Goal: Task Accomplishment & Management: Manage account settings

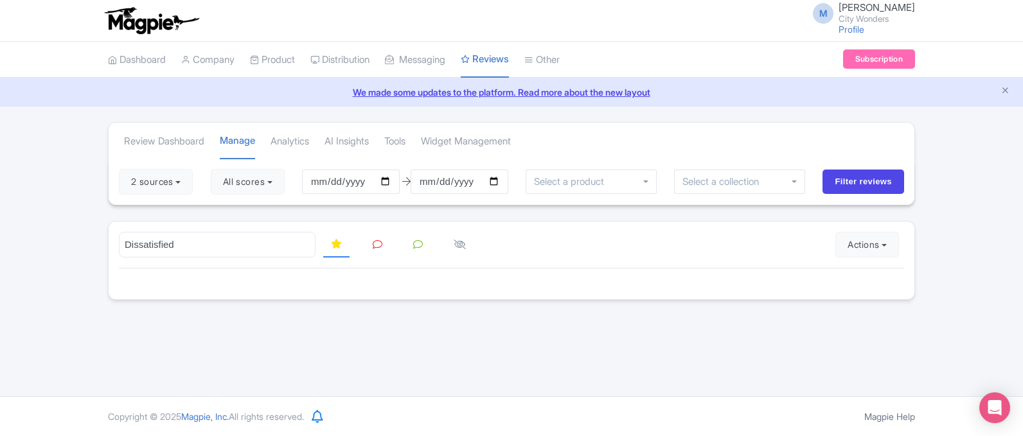
click at [575, 319] on div "M Marion Blanchot City Wonders Profile Users Settings Sign out Dashboard Compan…" at bounding box center [511, 198] width 1023 height 397
click at [179, 247] on input "Dissatisfied" at bounding box center [217, 245] width 197 height 26
click at [169, 185] on button "2 sources" at bounding box center [156, 182] width 74 height 26
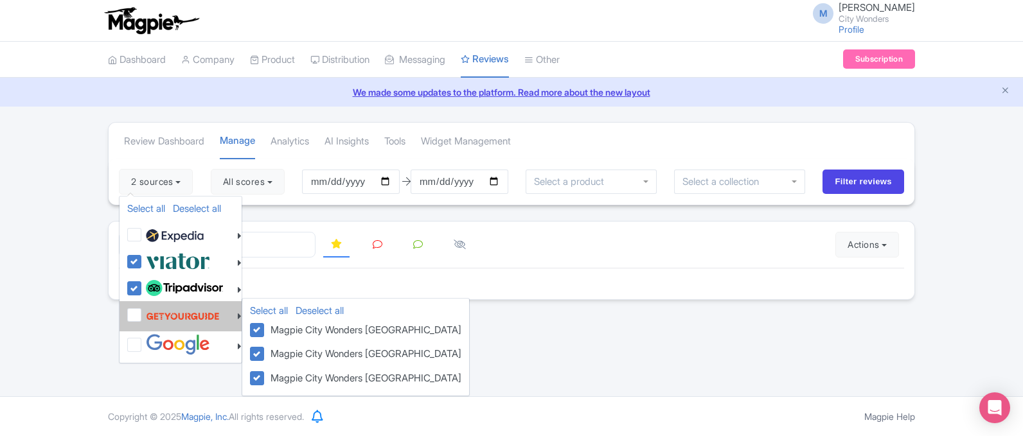
click at [143, 314] on label at bounding box center [181, 316] width 77 height 24
click at [143, 312] on input "checkbox" at bounding box center [147, 308] width 8 height 8
checkbox input "true"
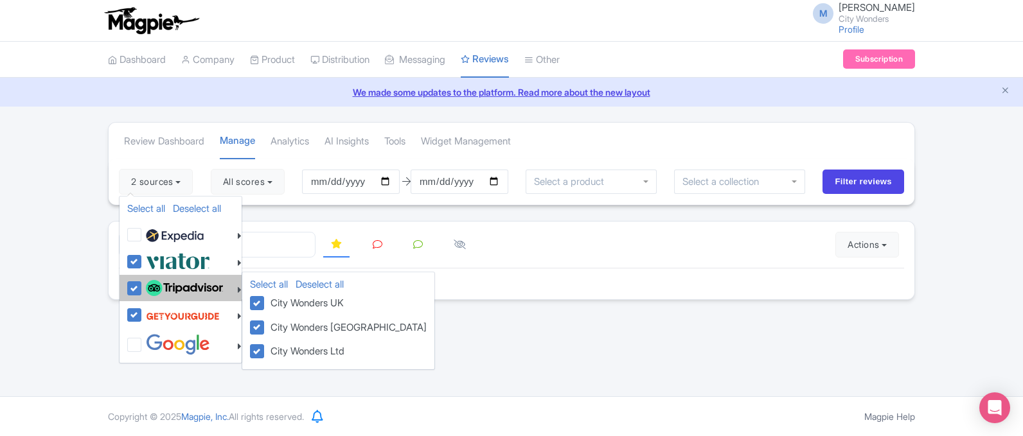
click at [143, 282] on label at bounding box center [183, 289] width 80 height 22
click at [143, 282] on input "checkbox" at bounding box center [147, 282] width 8 height 8
checkbox input "false"
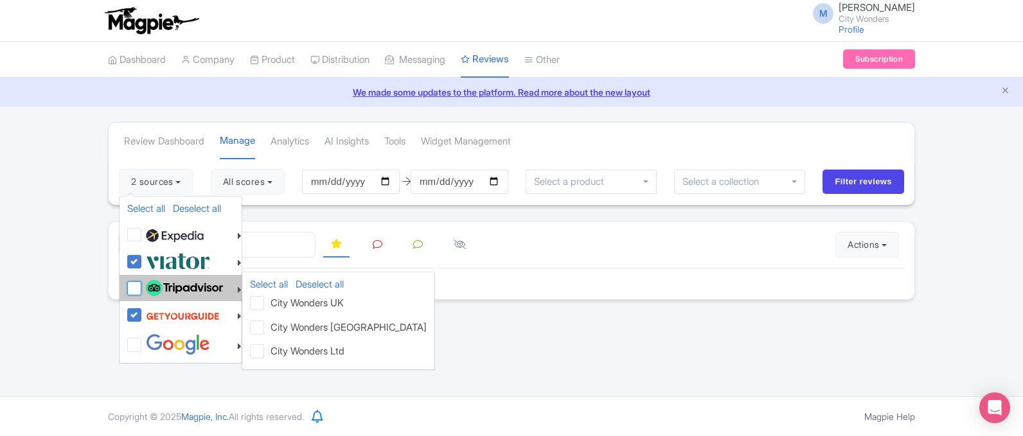
checkbox input "false"
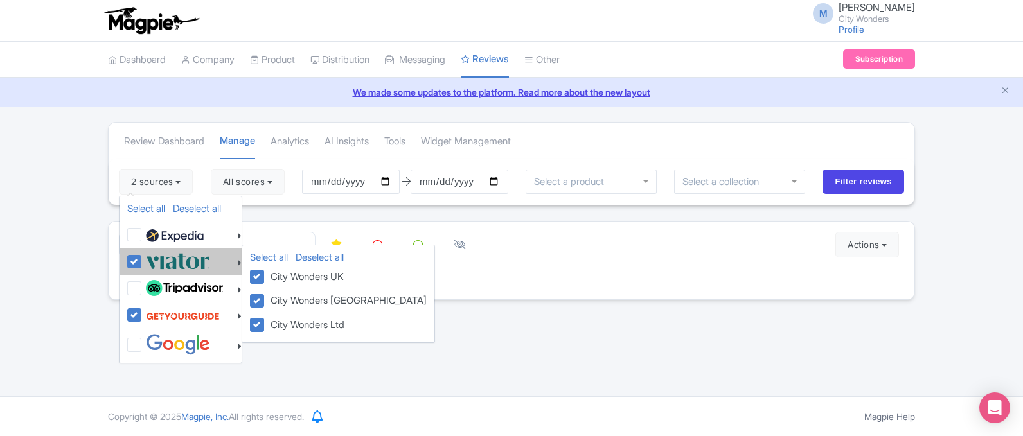
click at [143, 266] on label at bounding box center [176, 261] width 67 height 21
click at [143, 259] on input "checkbox" at bounding box center [147, 255] width 8 height 8
checkbox input "false"
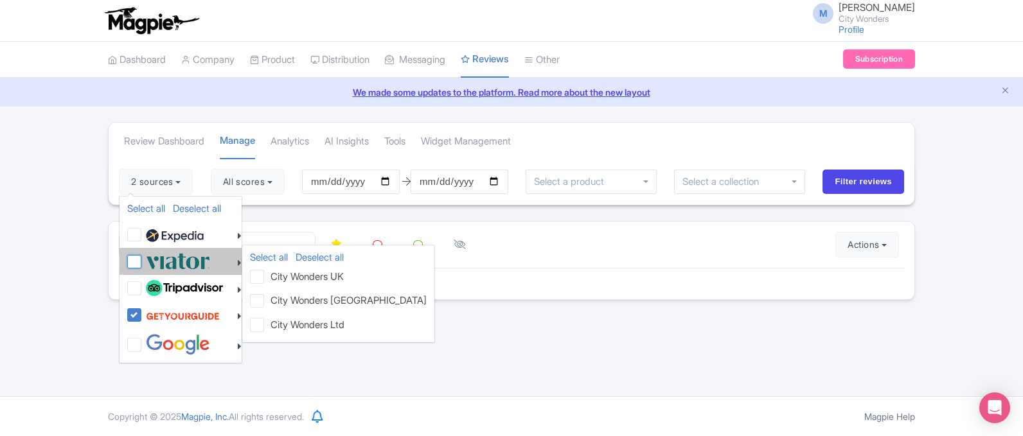
checkbox input "false"
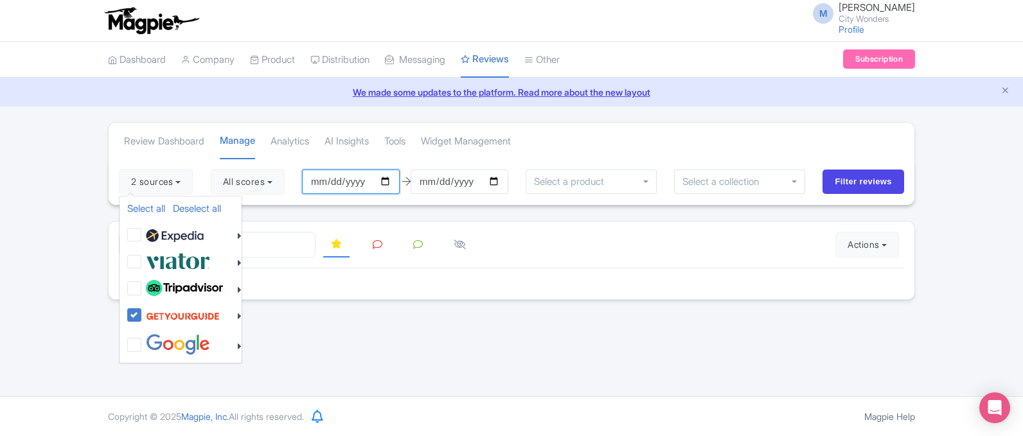
click at [343, 183] on input "[DATE]" at bounding box center [351, 182] width 98 height 24
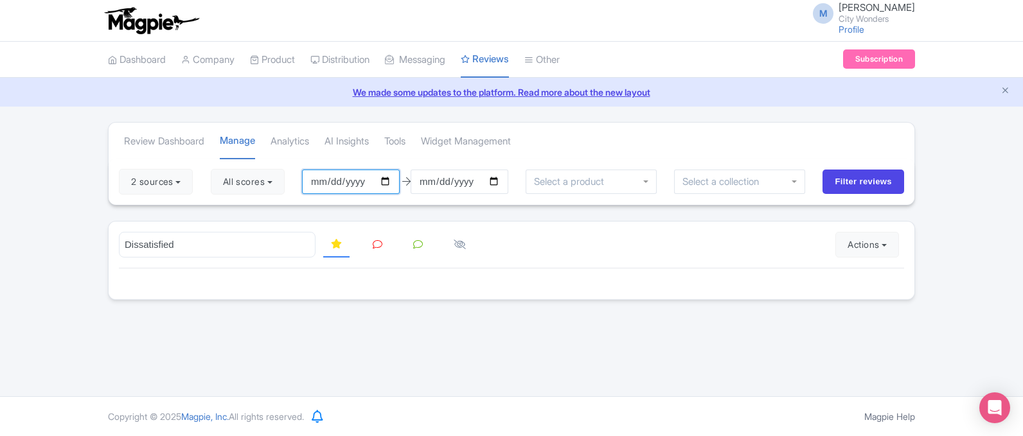
click at [342, 182] on input "[DATE]" at bounding box center [351, 182] width 98 height 24
click at [388, 250] on link at bounding box center [377, 245] width 25 height 25
click at [245, 243] on input "Dissatisfied" at bounding box center [217, 245] width 197 height 26
click at [307, 244] on input "Dissatisfied" at bounding box center [217, 245] width 197 height 26
click at [240, 246] on input "search" at bounding box center [217, 245] width 197 height 26
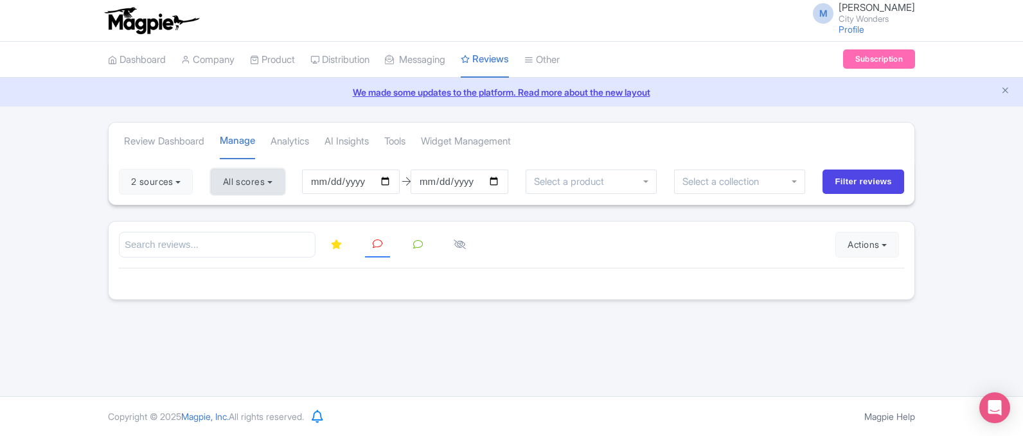
click at [238, 186] on button "All scores" at bounding box center [248, 182] width 74 height 26
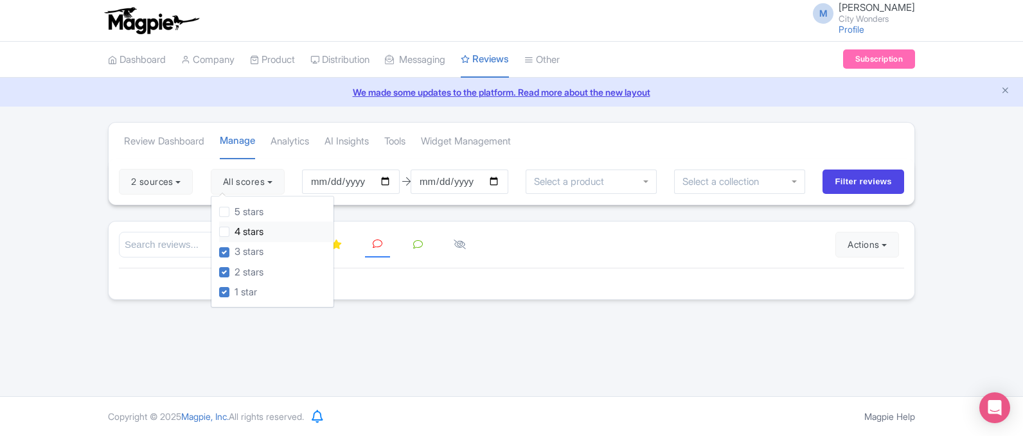
click at [257, 228] on label "4 stars" at bounding box center [249, 232] width 29 height 15
click at [243, 228] on input "4 stars" at bounding box center [239, 228] width 8 height 8
click at [235, 233] on label "4 stars" at bounding box center [249, 232] width 29 height 15
click at [235, 233] on input "4 stars" at bounding box center [239, 228] width 8 height 8
checkbox input "false"
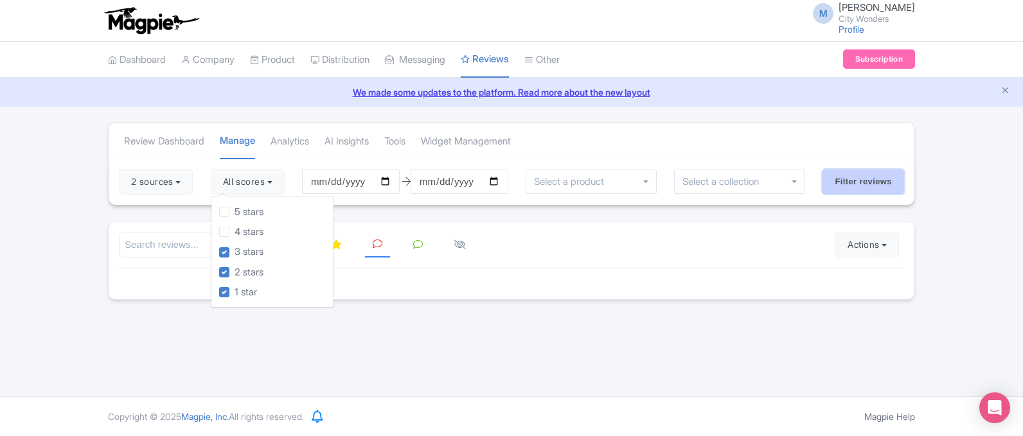
click at [897, 179] on input "Filter reviews" at bounding box center [864, 182] width 82 height 24
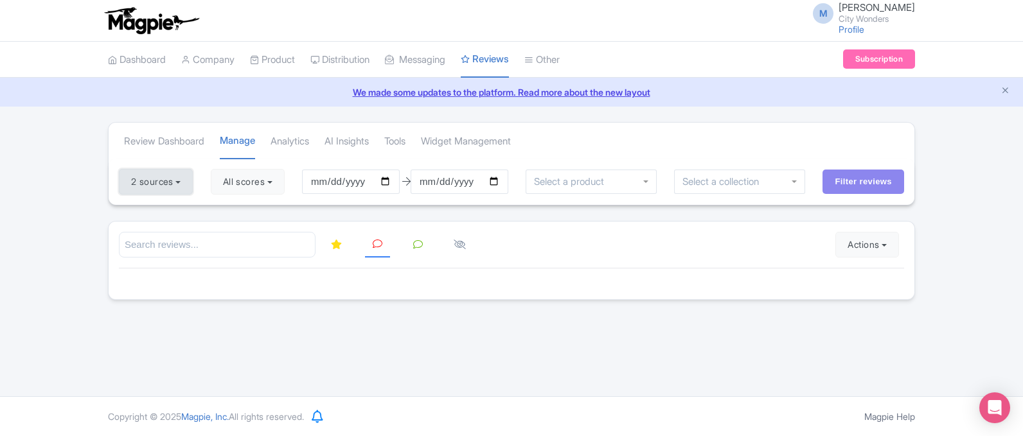
click at [152, 188] on button "2 sources" at bounding box center [156, 182] width 74 height 26
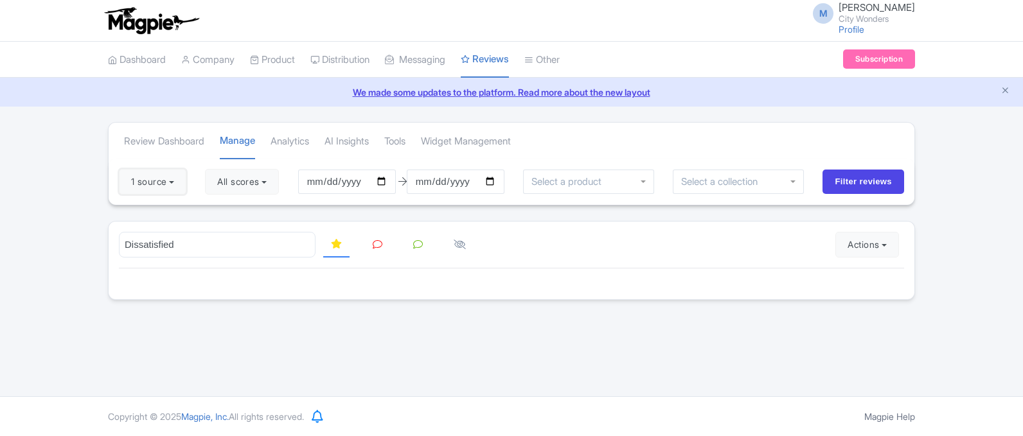
click at [152, 188] on button "1 source" at bounding box center [152, 182] width 67 height 26
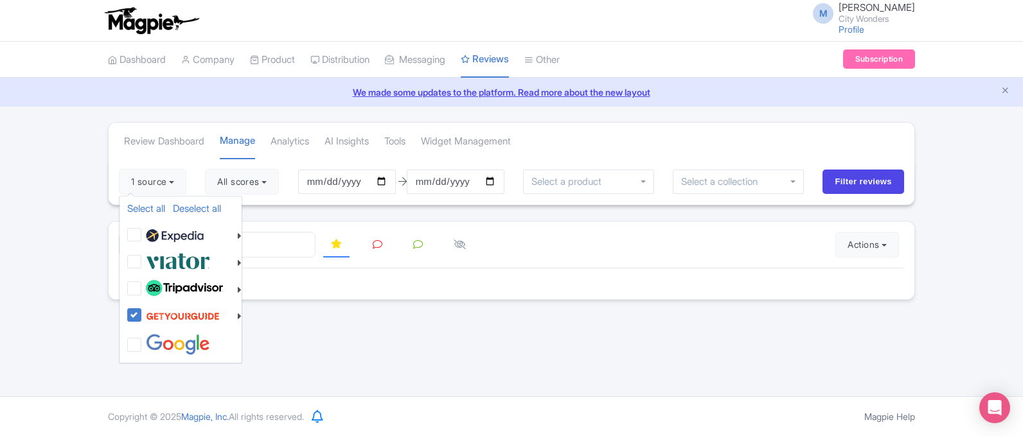
click at [975, 199] on div "Review Dashboard [GEOGRAPHIC_DATA] Analytics AI Insights Tools Widget Managemen…" at bounding box center [511, 211] width 1023 height 178
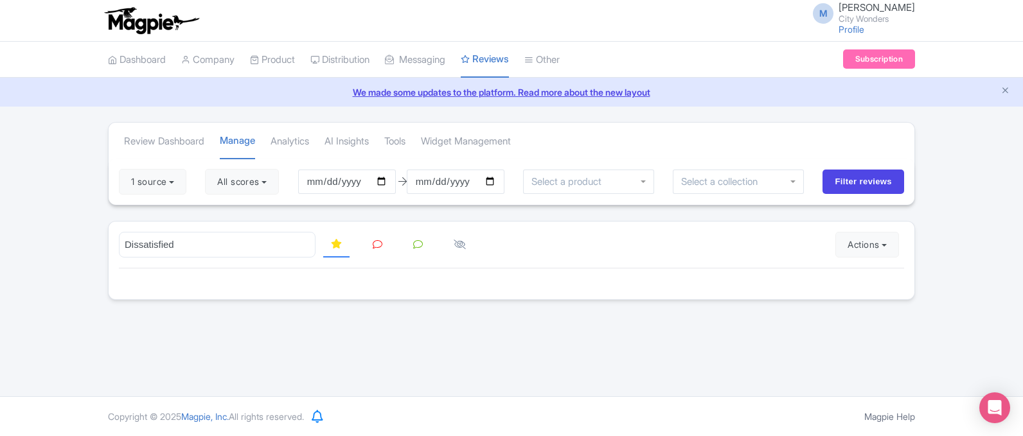
click at [370, 244] on link at bounding box center [377, 245] width 25 height 25
drag, startPoint x: 865, startPoint y: 170, endPoint x: 873, endPoint y: 178, distance: 11.4
click at [866, 170] on input "Filter reviews" at bounding box center [864, 182] width 82 height 24
click at [350, 189] on input "2025-05-31" at bounding box center [347, 182] width 98 height 24
click at [350, 183] on input "[DATE]" at bounding box center [347, 182] width 98 height 24
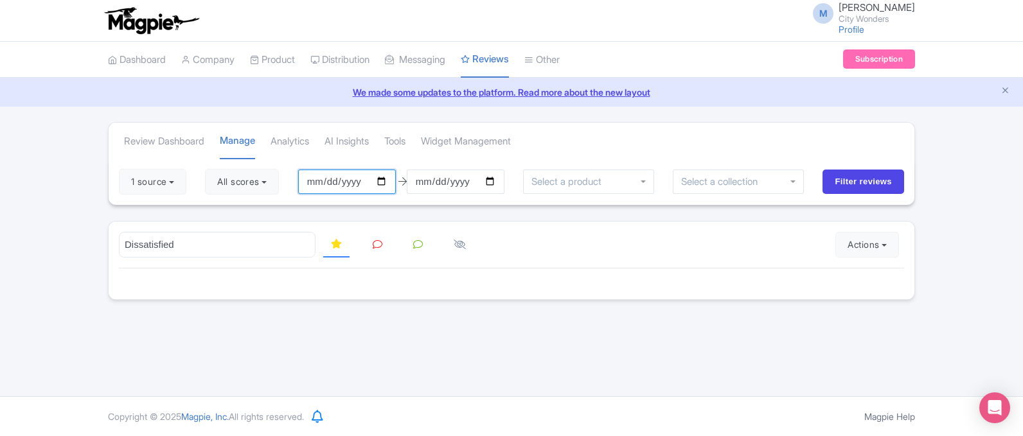
click at [350, 183] on input "[DATE]" at bounding box center [347, 182] width 98 height 24
click at [390, 182] on input "[DATE]" at bounding box center [347, 182] width 98 height 24
click at [451, 177] on input "[DATE]" at bounding box center [456, 182] width 98 height 24
click at [497, 182] on input "[DATE]" at bounding box center [456, 182] width 98 height 24
click at [853, 174] on input "Filter reviews" at bounding box center [864, 182] width 82 height 24
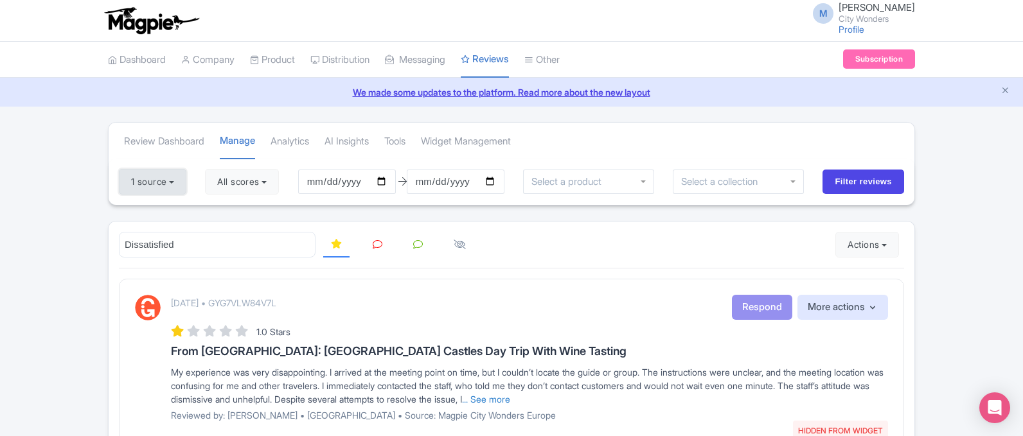
click at [154, 187] on button "1 source" at bounding box center [152, 182] width 67 height 26
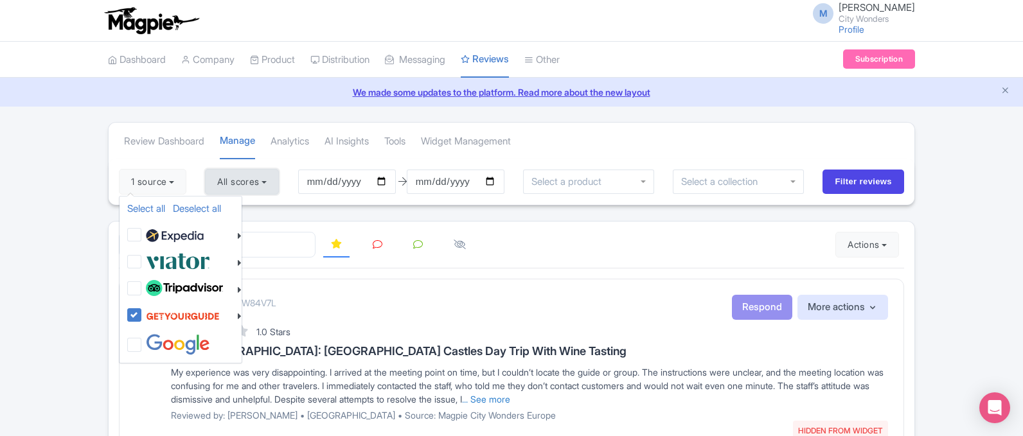
click at [221, 183] on button "All scores" at bounding box center [242, 182] width 74 height 26
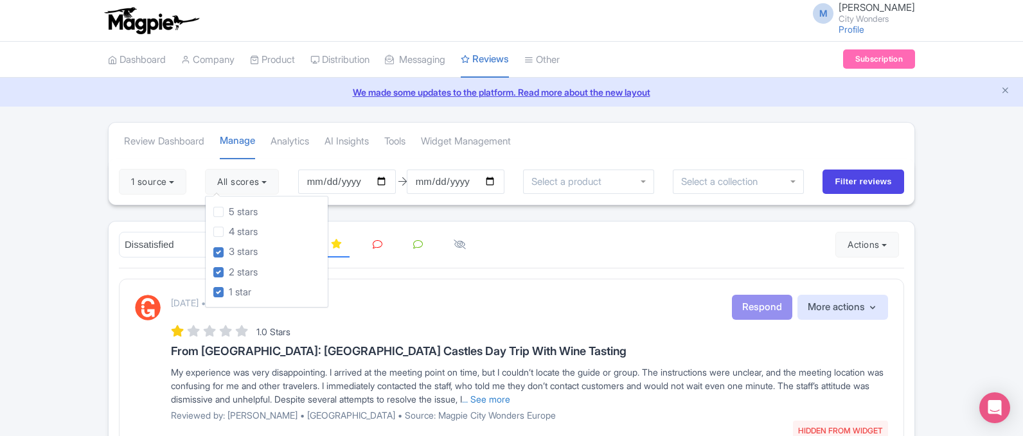
click at [386, 246] on link at bounding box center [377, 245] width 25 height 25
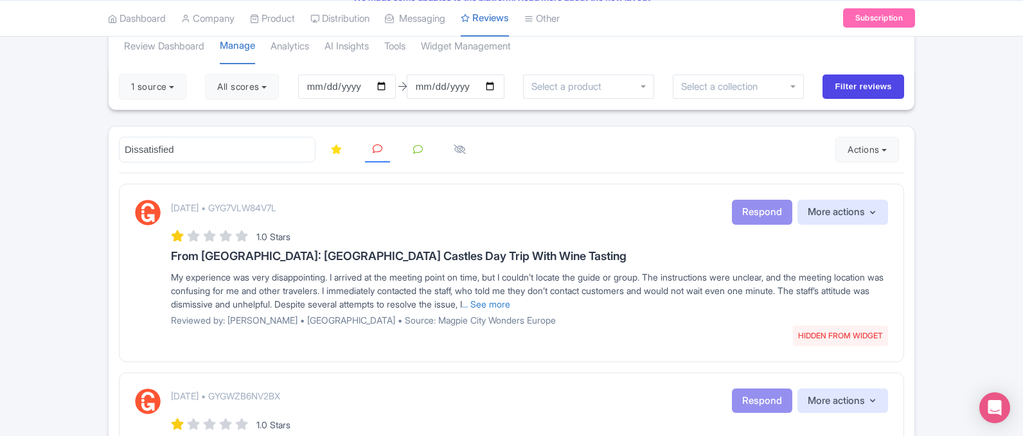
scroll to position [129, 0]
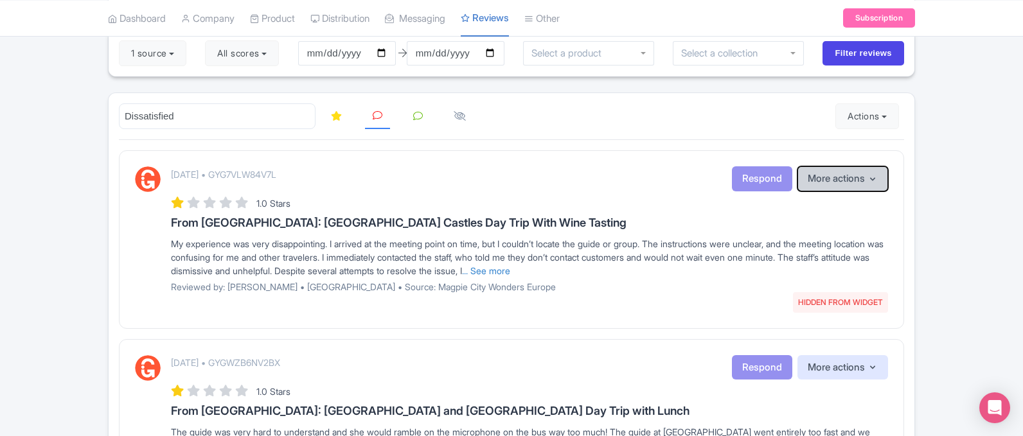
click at [845, 182] on button "More actions" at bounding box center [843, 178] width 91 height 25
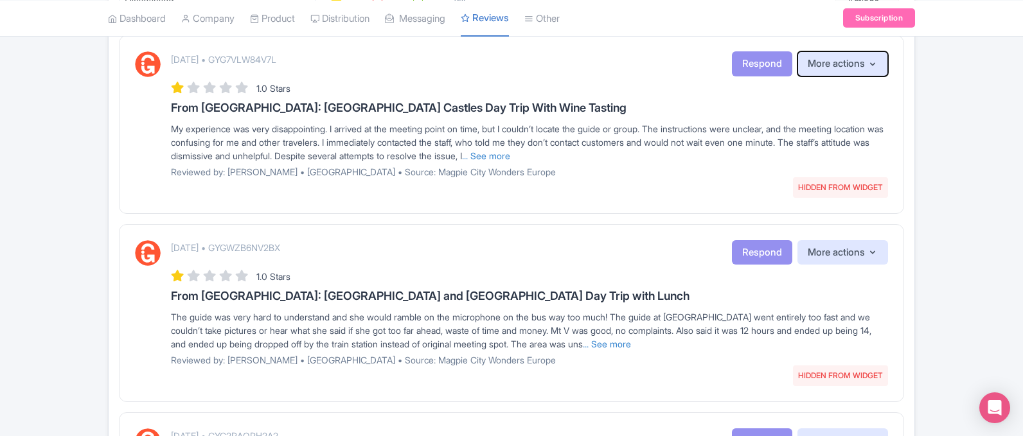
scroll to position [257, 0]
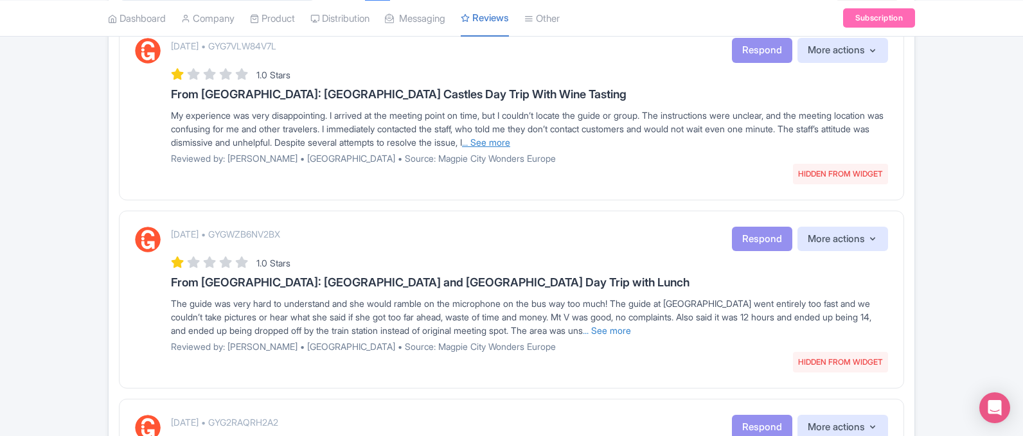
click at [510, 141] on link "... See more" at bounding box center [486, 142] width 48 height 11
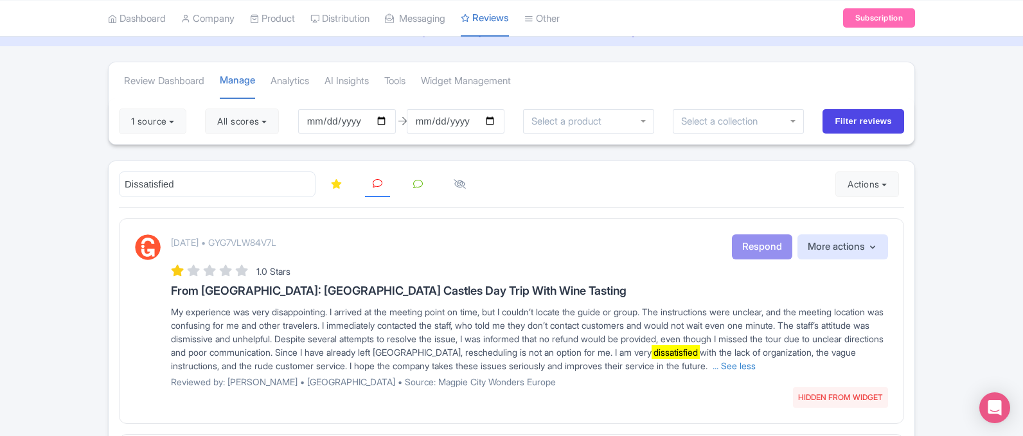
scroll to position [0, 0]
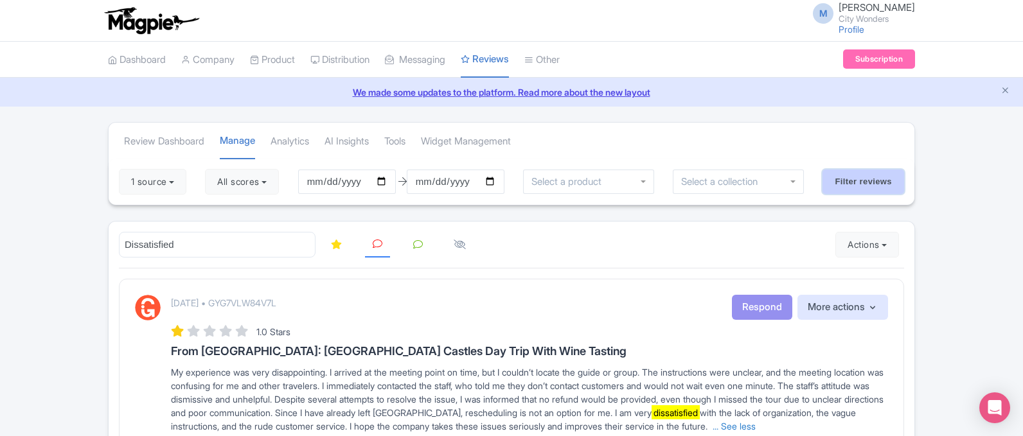
click at [865, 184] on input "Filter reviews" at bounding box center [864, 182] width 82 height 24
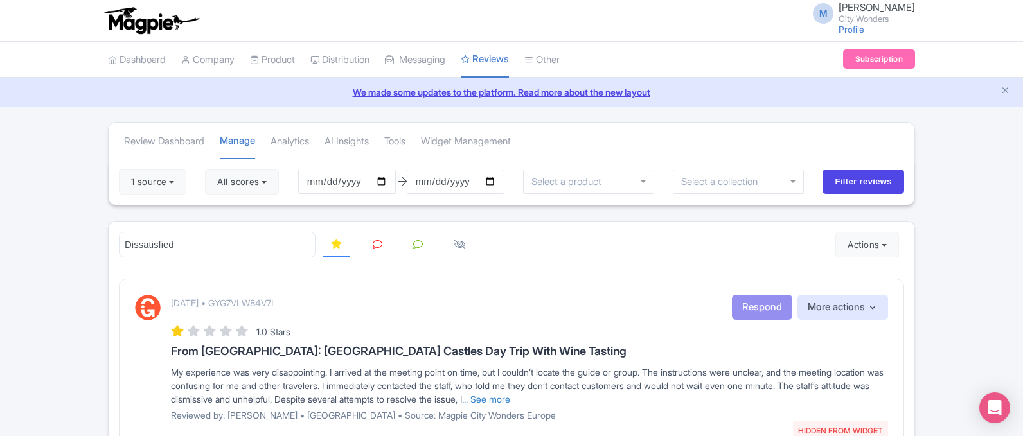
click at [375, 241] on icon at bounding box center [378, 245] width 10 height 10
click at [355, 179] on input "date" at bounding box center [347, 182] width 98 height 24
click at [385, 177] on input "date" at bounding box center [347, 182] width 98 height 24
type input "[DATE]"
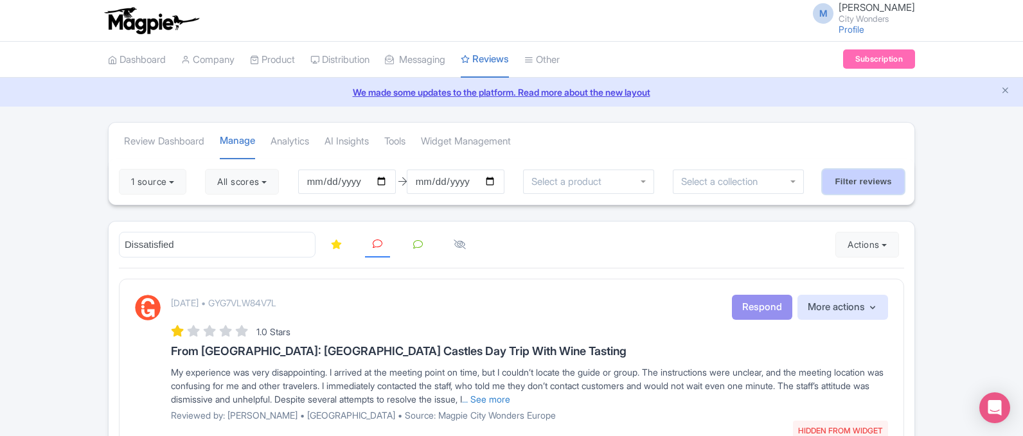
click at [868, 181] on input "Filter reviews" at bounding box center [864, 182] width 82 height 24
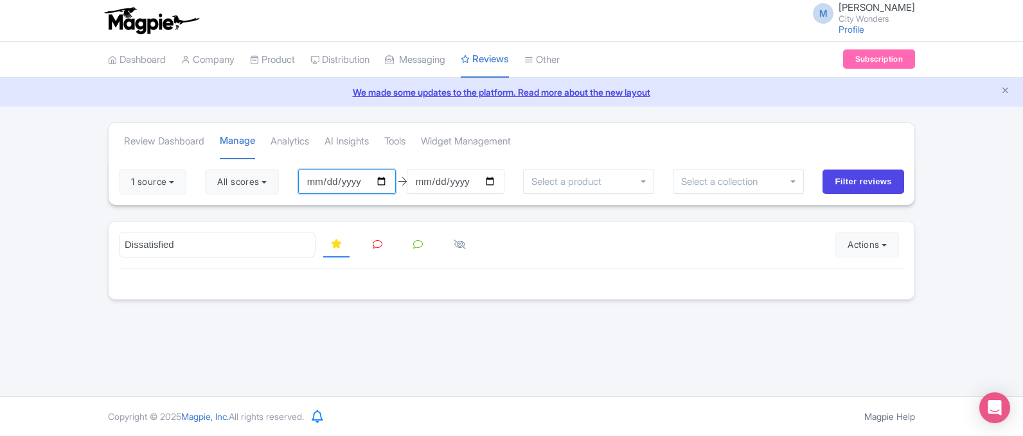
click at [345, 181] on input "[DATE]" at bounding box center [347, 182] width 98 height 24
click at [382, 183] on input "[DATE]" at bounding box center [347, 182] width 98 height 24
click at [493, 183] on input "[DATE]" at bounding box center [456, 182] width 98 height 24
click at [884, 176] on input "Filter reviews" at bounding box center [864, 182] width 82 height 24
click at [494, 181] on input "[DATE]" at bounding box center [456, 182] width 98 height 24
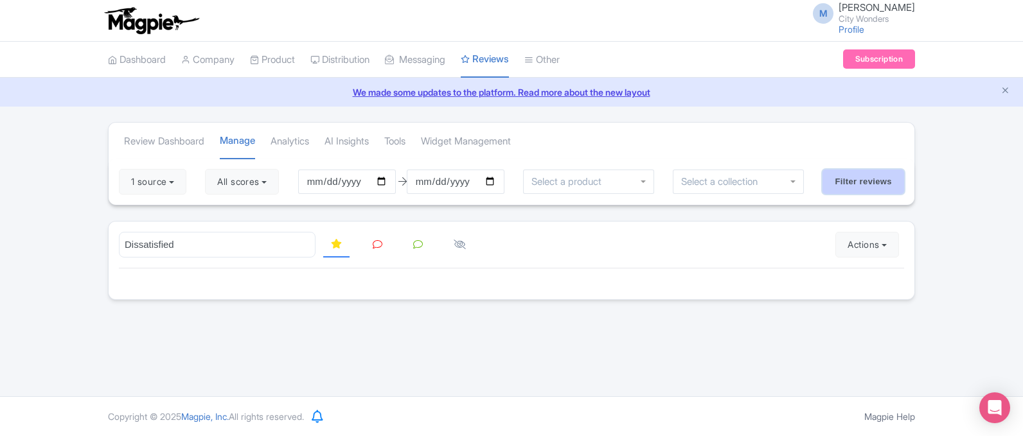
click at [847, 177] on input "Filter reviews" at bounding box center [864, 182] width 82 height 24
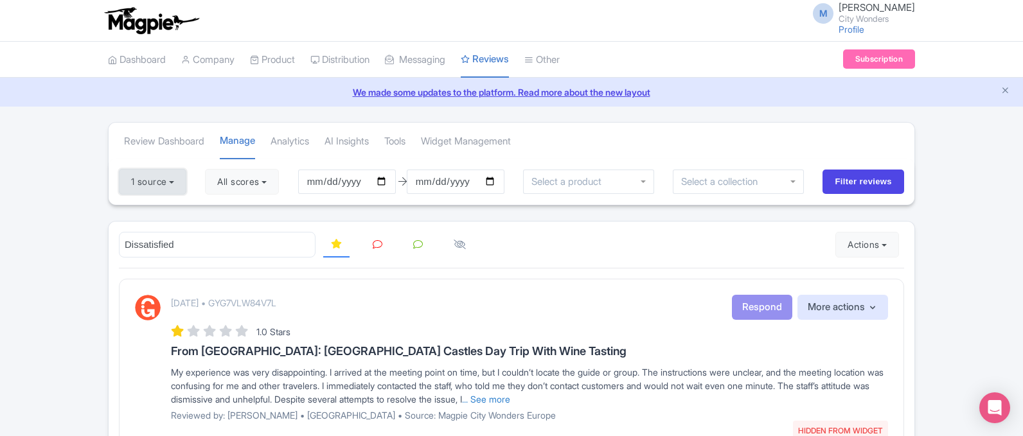
click at [148, 179] on button "1 source" at bounding box center [152, 182] width 67 height 26
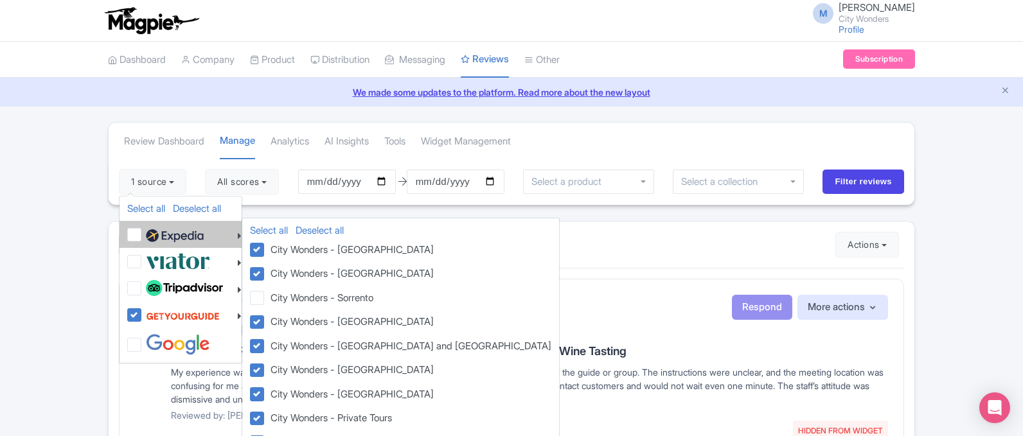
click at [143, 235] on label at bounding box center [173, 235] width 61 height 22
click at [143, 232] on input "checkbox" at bounding box center [147, 228] width 8 height 8
checkbox input "true"
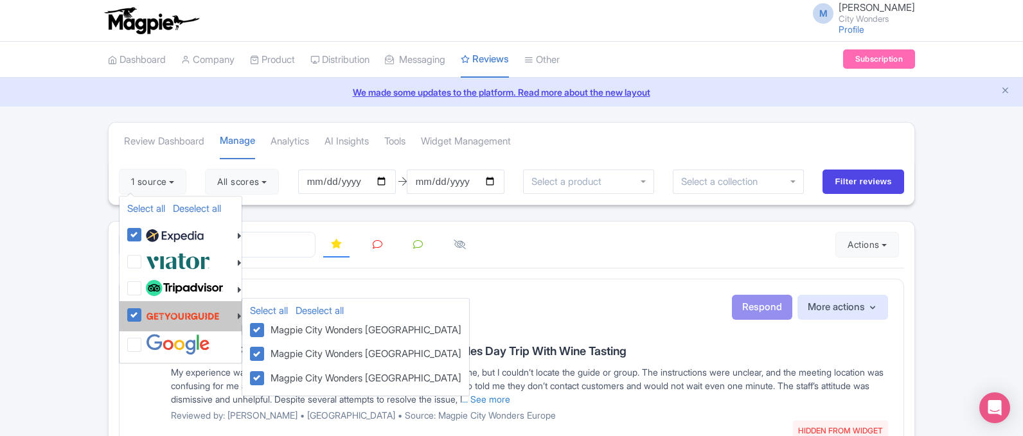
drag, startPoint x: 136, startPoint y: 291, endPoint x: 141, endPoint y: 305, distance: 15.5
click at [143, 291] on label at bounding box center [183, 289] width 80 height 22
click at [143, 286] on input "checkbox" at bounding box center [147, 282] width 8 height 8
checkbox input "true"
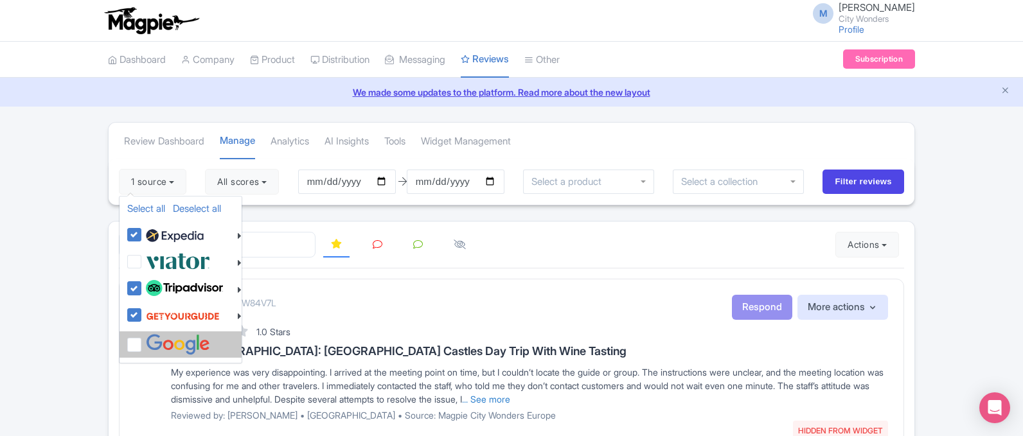
click at [143, 345] on label at bounding box center [176, 344] width 67 height 21
click at [143, 343] on input "checkbox" at bounding box center [147, 338] width 8 height 8
checkbox input "true"
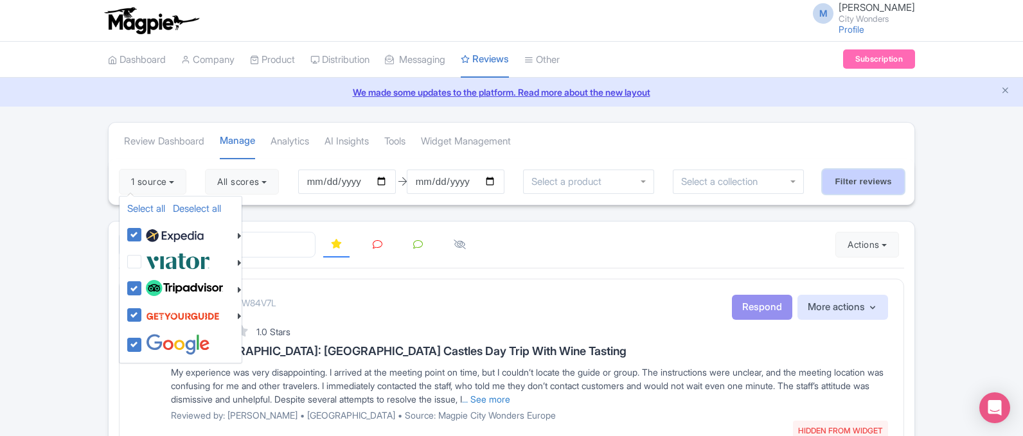
click at [870, 189] on input "Filter reviews" at bounding box center [864, 182] width 82 height 24
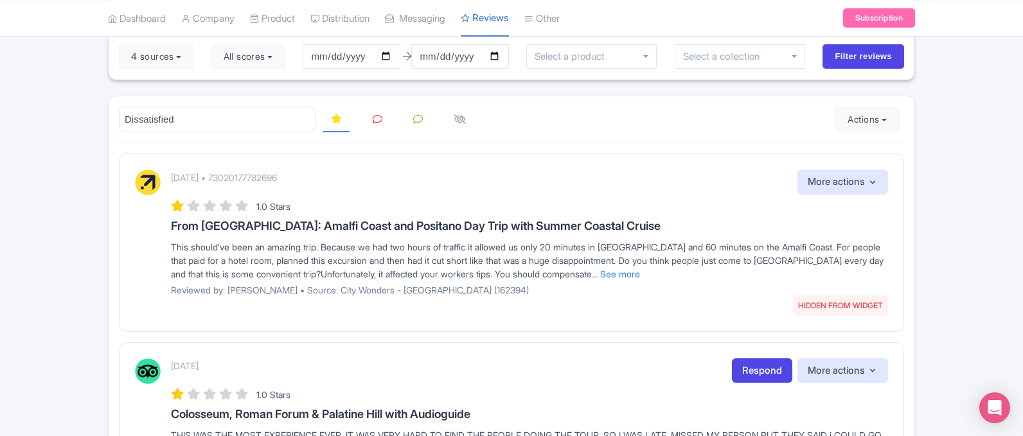
scroll to position [129, 0]
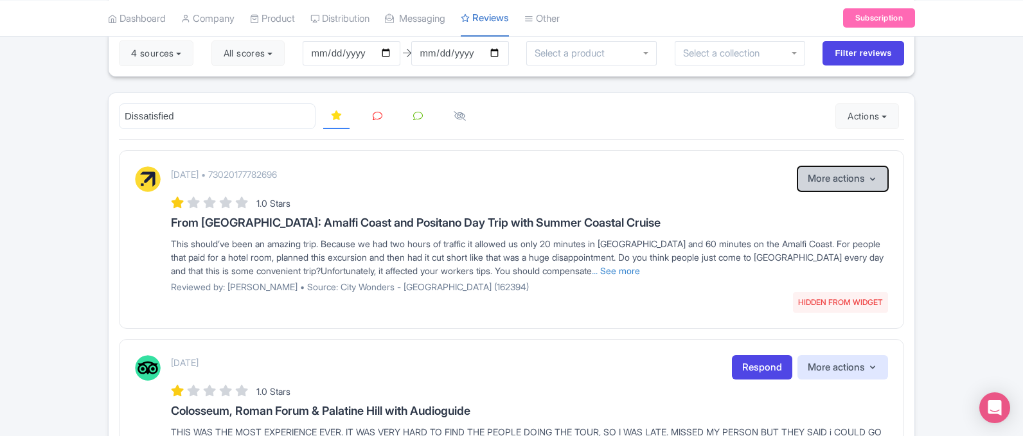
click at [816, 177] on button "More actions" at bounding box center [843, 178] width 91 height 25
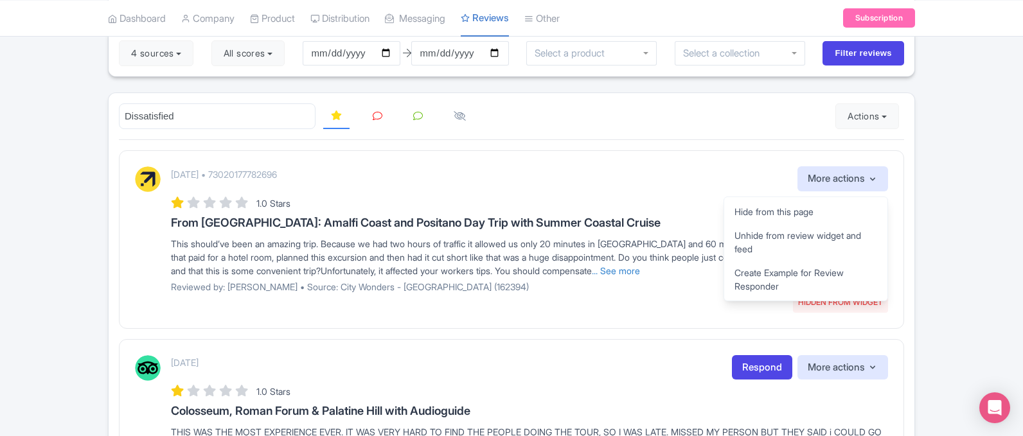
click at [609, 182] on div "[DATE] • 73020177782696 HIDDEN FROM WIDGET More actions Hide from this page Unh…" at bounding box center [529, 178] width 717 height 25
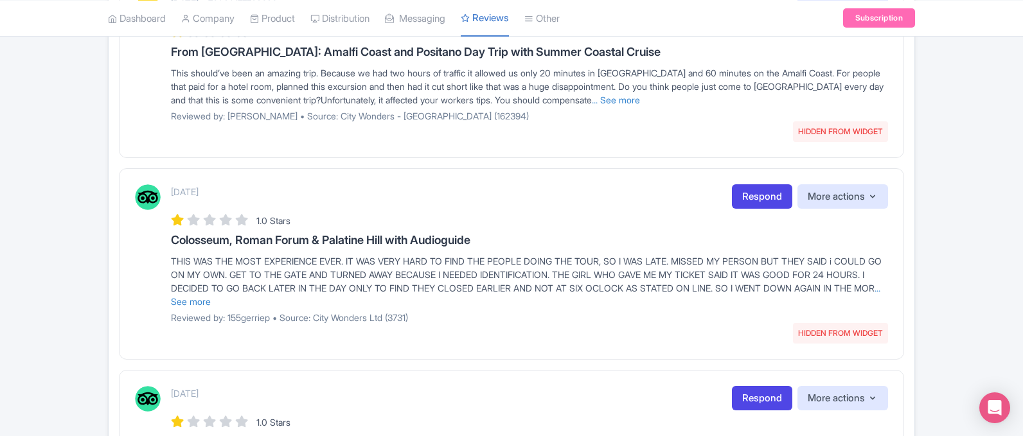
scroll to position [321, 0]
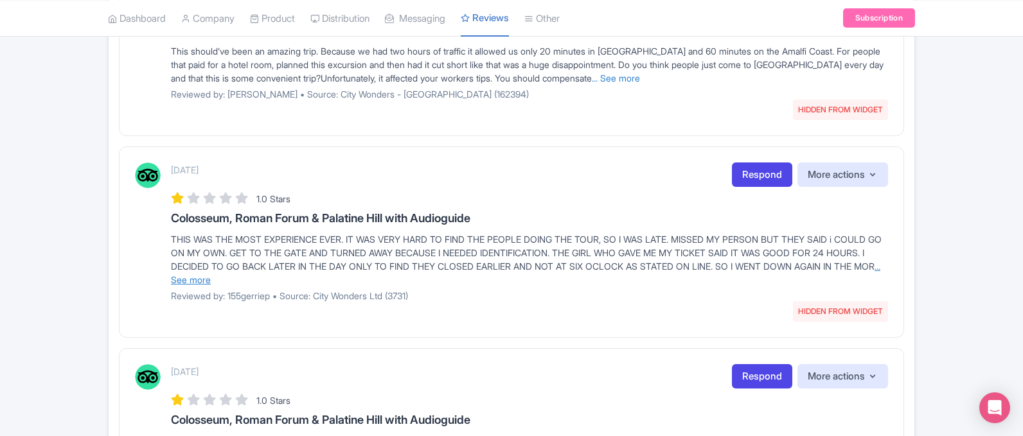
click at [256, 278] on link "... See more" at bounding box center [526, 273] width 710 height 24
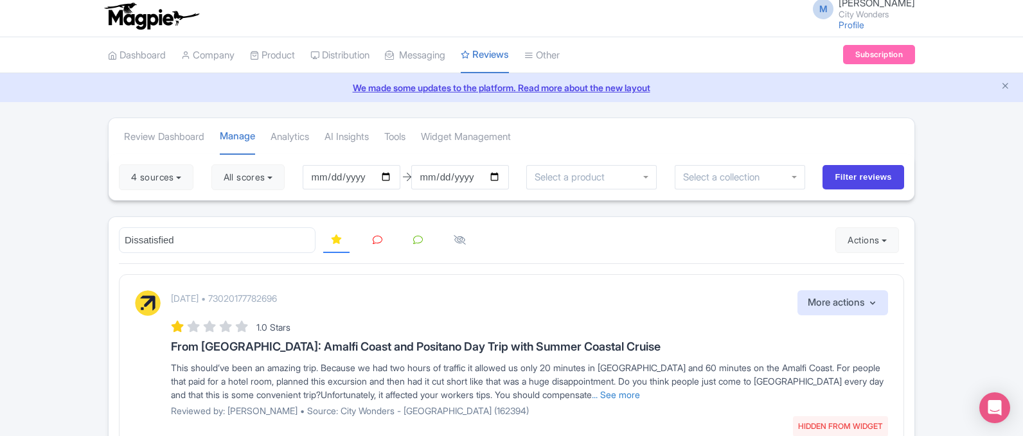
scroll to position [0, 0]
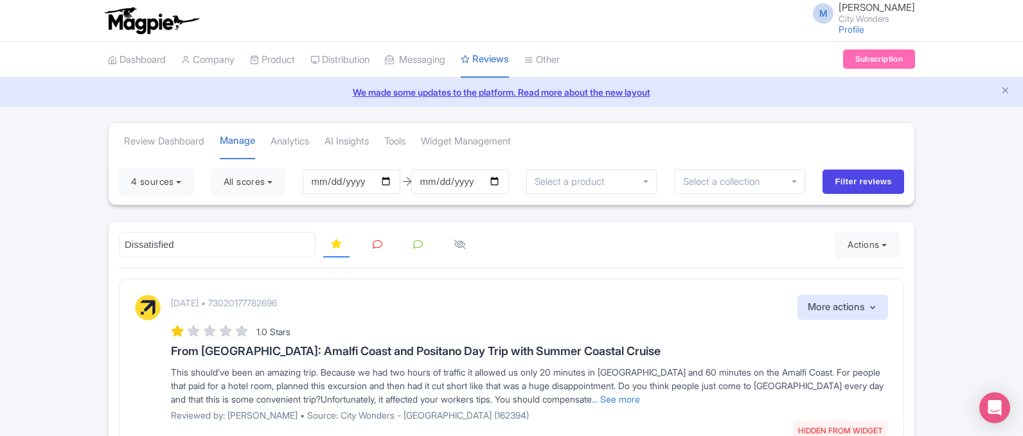
click at [377, 244] on icon at bounding box center [378, 245] width 10 height 10
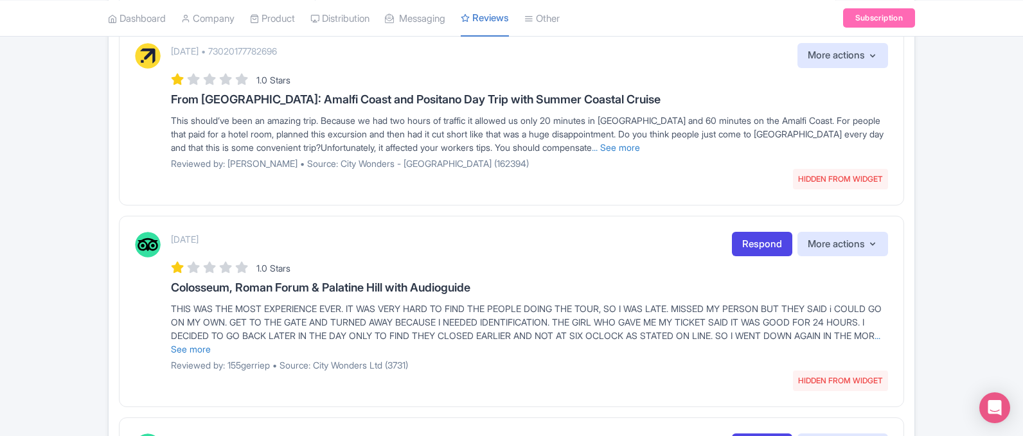
scroll to position [257, 0]
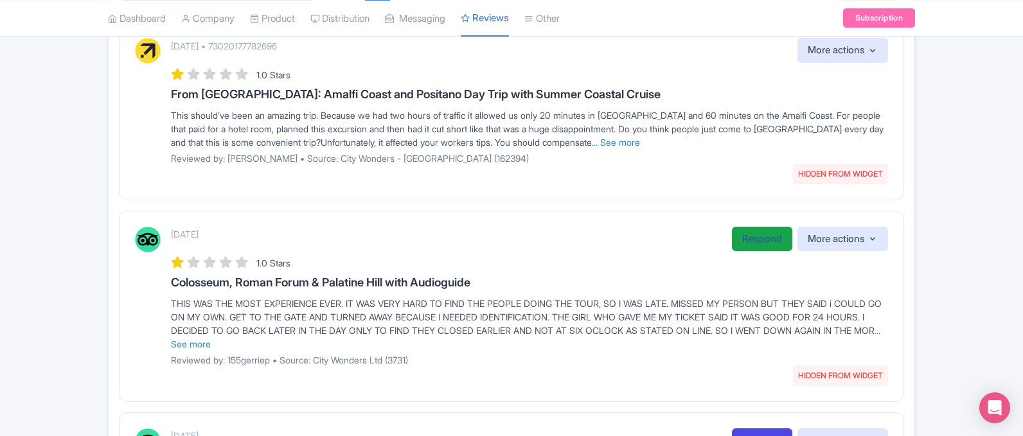
click at [760, 231] on link "Respond" at bounding box center [762, 239] width 60 height 25
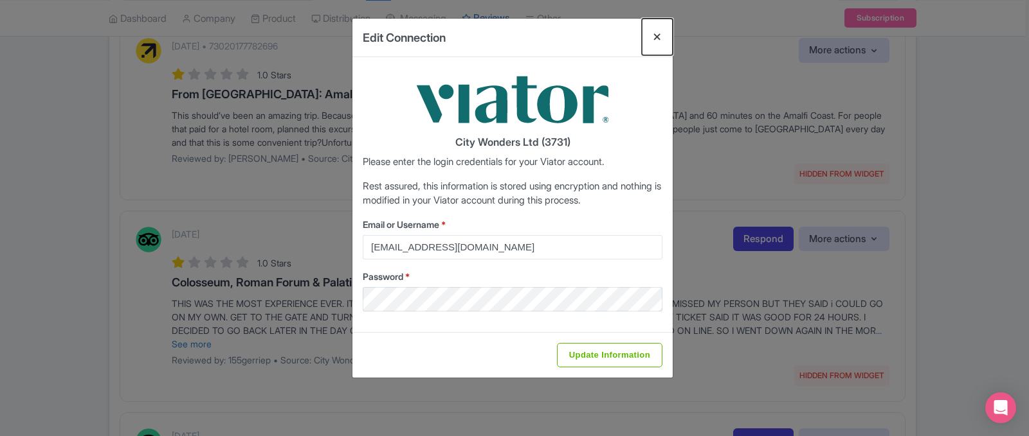
click at [652, 40] on button "Close" at bounding box center [657, 37] width 31 height 37
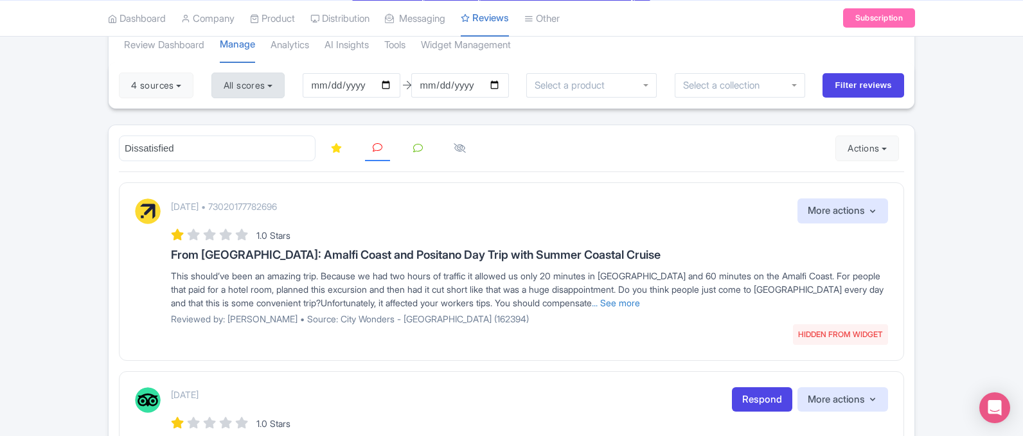
scroll to position [0, 0]
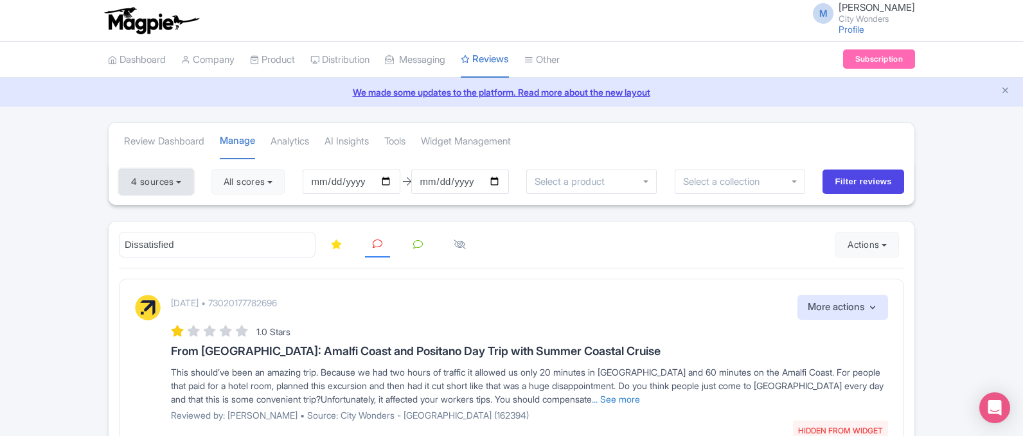
click at [168, 188] on button "4 sources" at bounding box center [156, 182] width 75 height 26
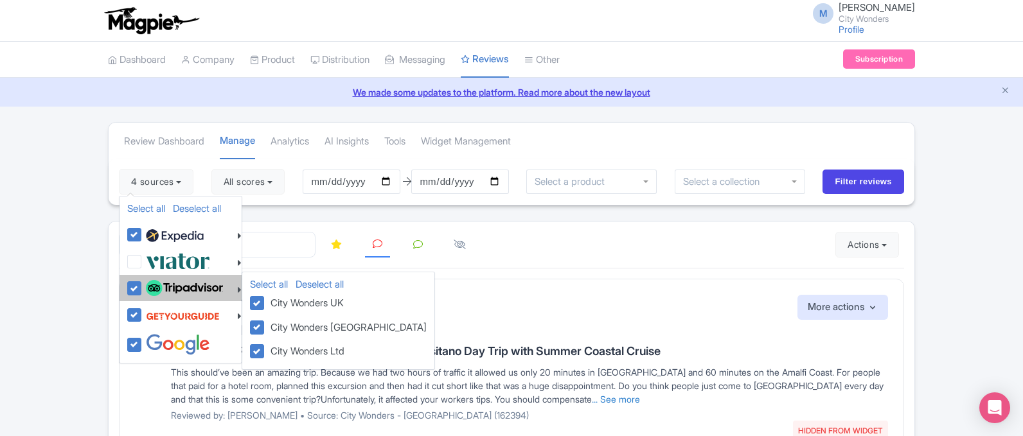
click at [143, 289] on label at bounding box center [183, 289] width 80 height 22
click at [143, 286] on input "checkbox" at bounding box center [147, 282] width 8 height 8
checkbox input "false"
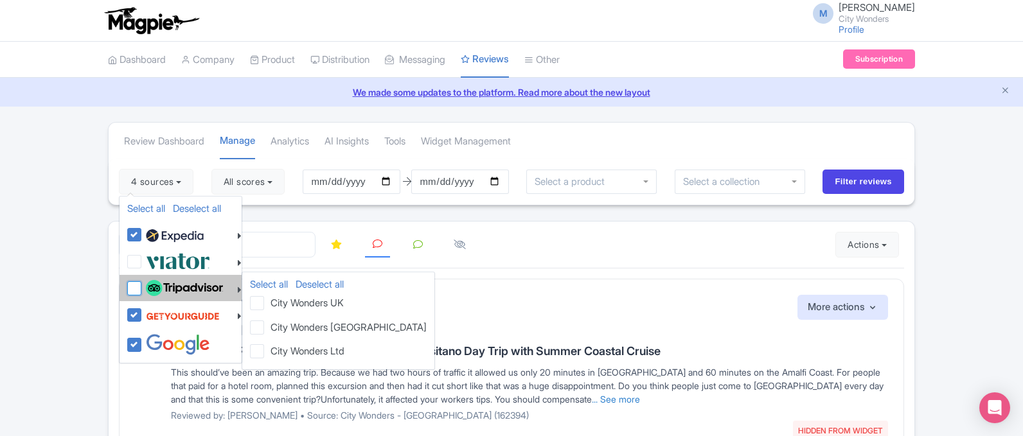
checkbox input "false"
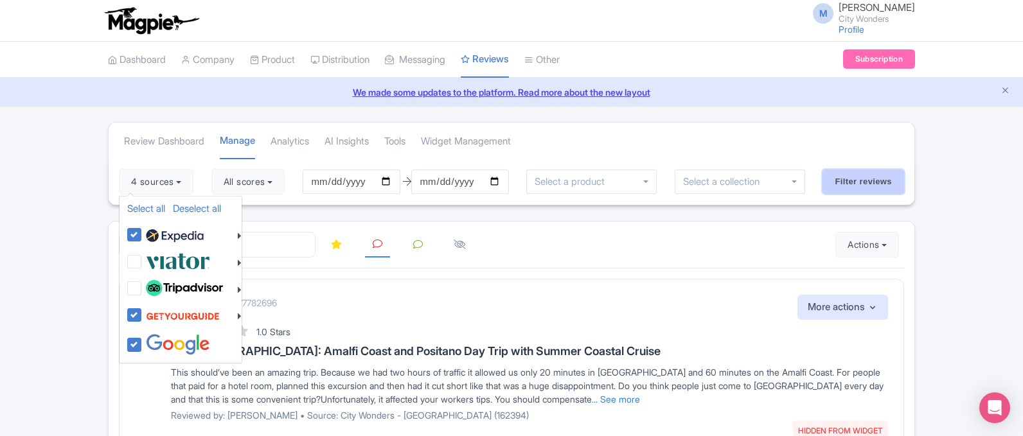
click at [872, 181] on input "Filter reviews" at bounding box center [864, 182] width 82 height 24
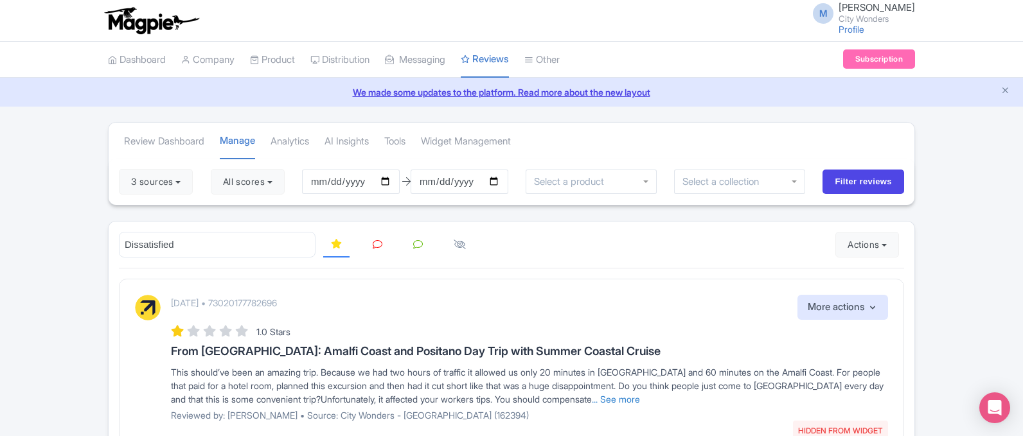
click at [373, 247] on icon at bounding box center [378, 245] width 10 height 10
click at [160, 190] on button "3 sources" at bounding box center [156, 182] width 74 height 26
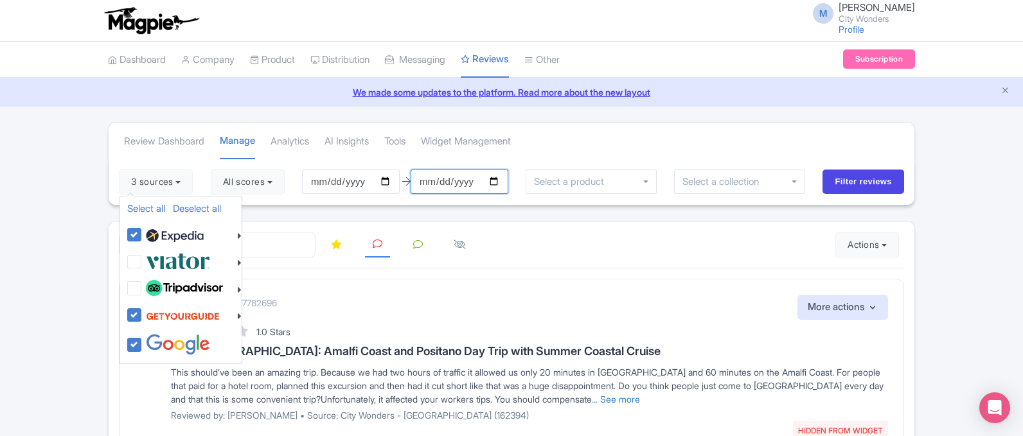
click at [436, 183] on input "[DATE]" at bounding box center [460, 182] width 98 height 24
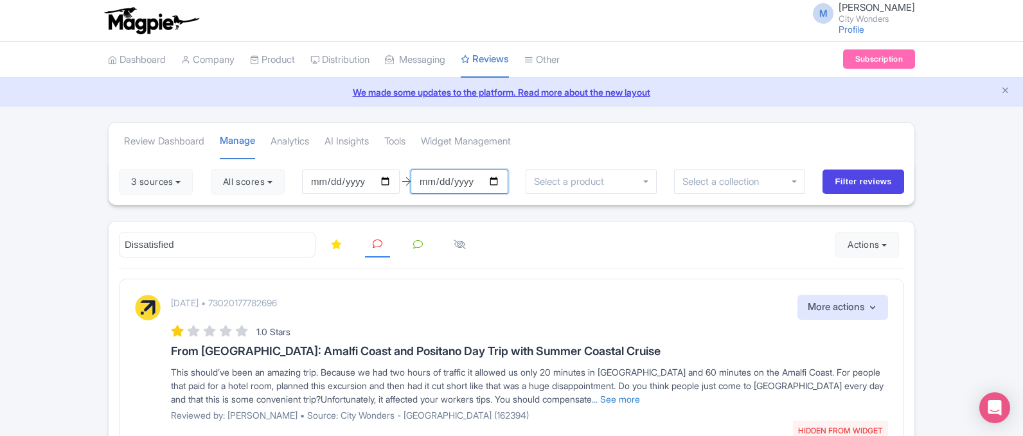
click at [508, 185] on input "[DATE]" at bounding box center [460, 182] width 98 height 24
click at [504, 180] on input "[DATE]" at bounding box center [460, 182] width 98 height 24
click at [881, 168] on div "3 sources Select all Deselect all Select all Deselect all City Wonders - Vatica…" at bounding box center [512, 182] width 806 height 46
click at [879, 182] on input "Filter reviews" at bounding box center [864, 182] width 82 height 24
click at [377, 246] on icon at bounding box center [378, 245] width 10 height 10
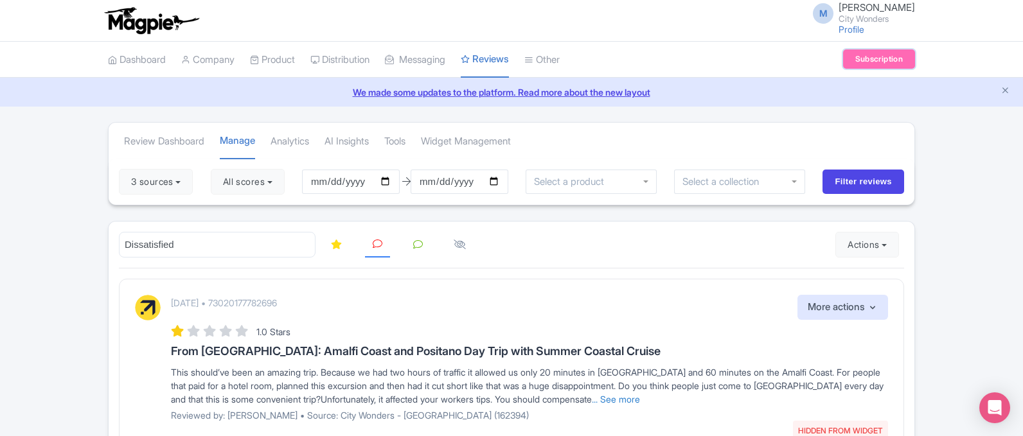
click at [898, 62] on link "Subscription" at bounding box center [879, 58] width 72 height 19
click at [568, 91] on link "We made some updates to the platform. Read more about the new layout" at bounding box center [512, 91] width 1008 height 13
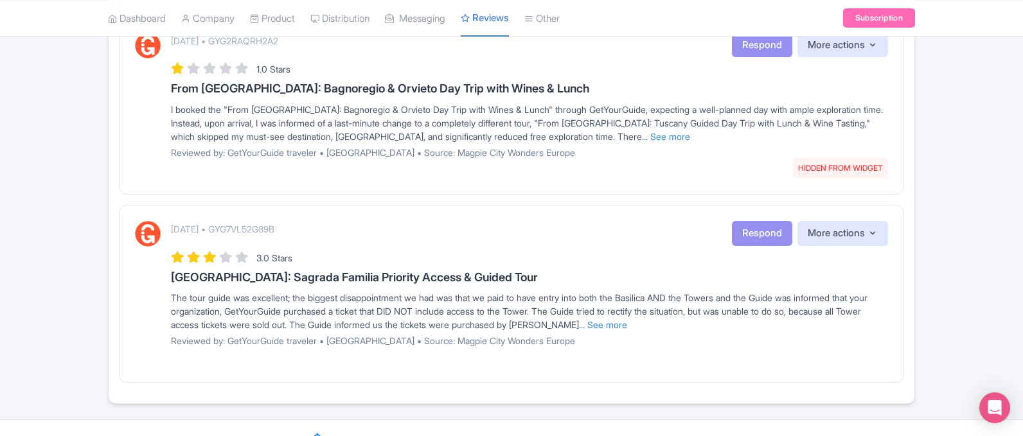
scroll to position [851, 0]
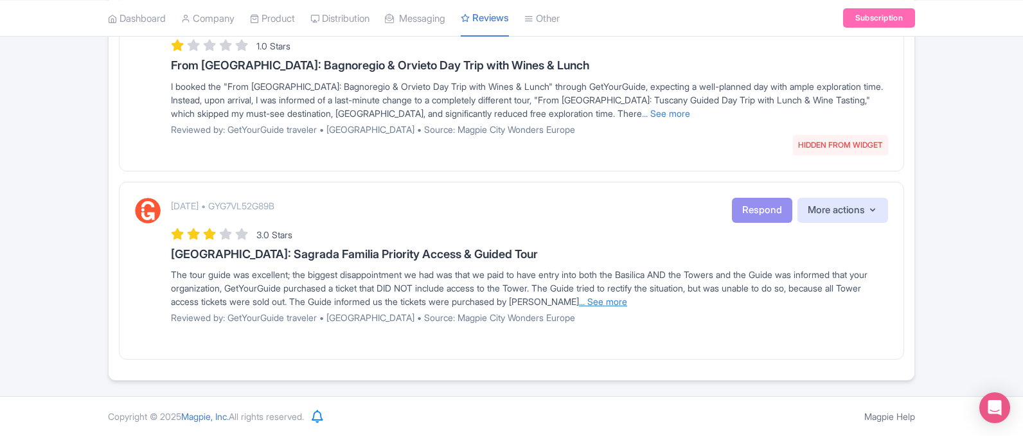
click at [627, 303] on link "... See more" at bounding box center [603, 301] width 48 height 11
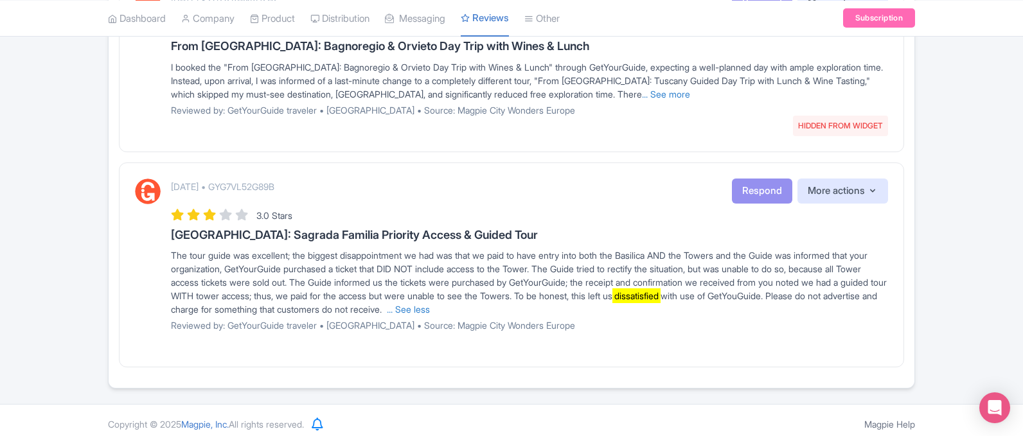
scroll to position [878, 0]
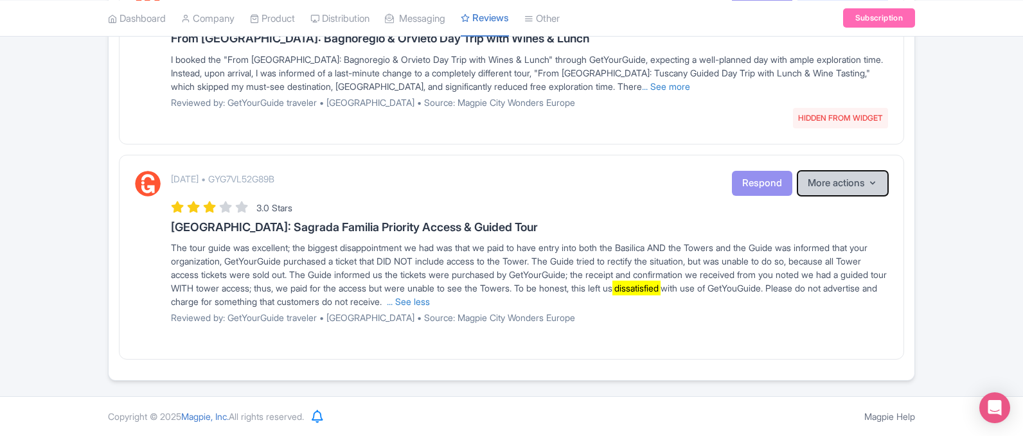
click at [823, 186] on button "More actions" at bounding box center [843, 183] width 91 height 25
click at [874, 181] on icon "button" at bounding box center [873, 183] width 10 height 10
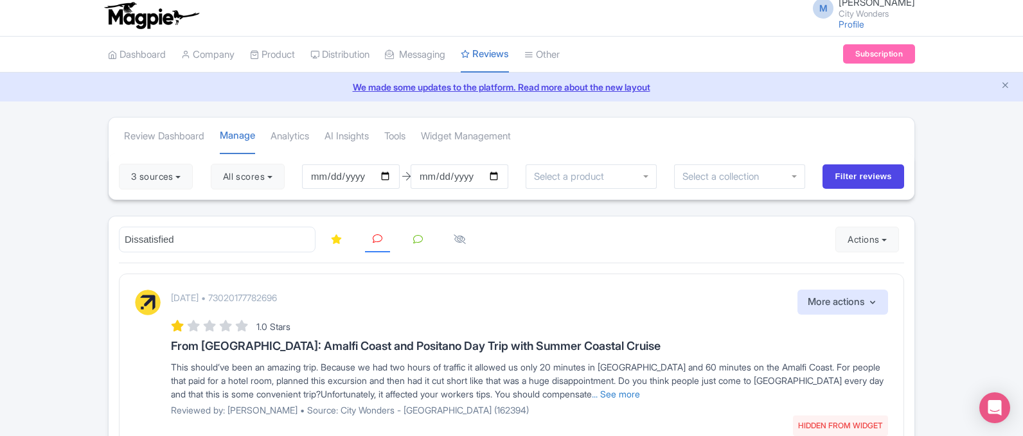
scroll to position [0, 0]
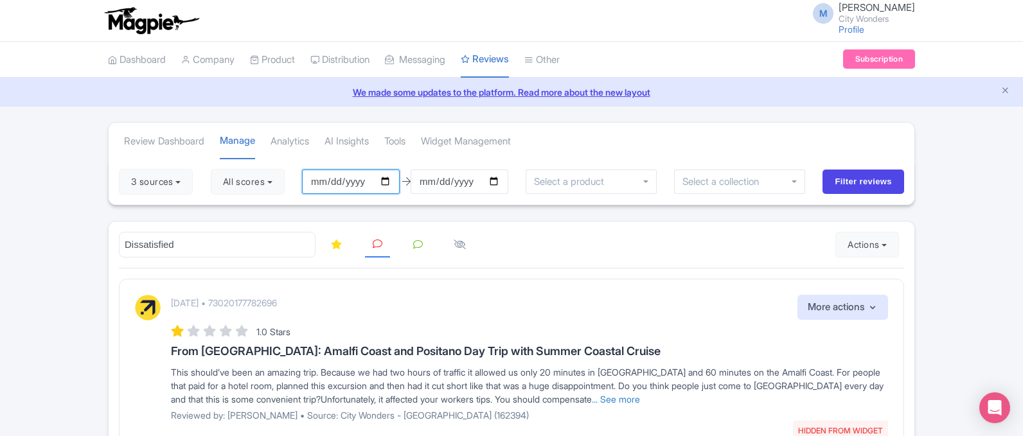
click at [339, 181] on input "date" at bounding box center [351, 182] width 98 height 24
click at [390, 178] on input "date" at bounding box center [351, 182] width 98 height 24
type input "2025-07-01"
click at [856, 179] on input "Filter reviews" at bounding box center [864, 182] width 82 height 24
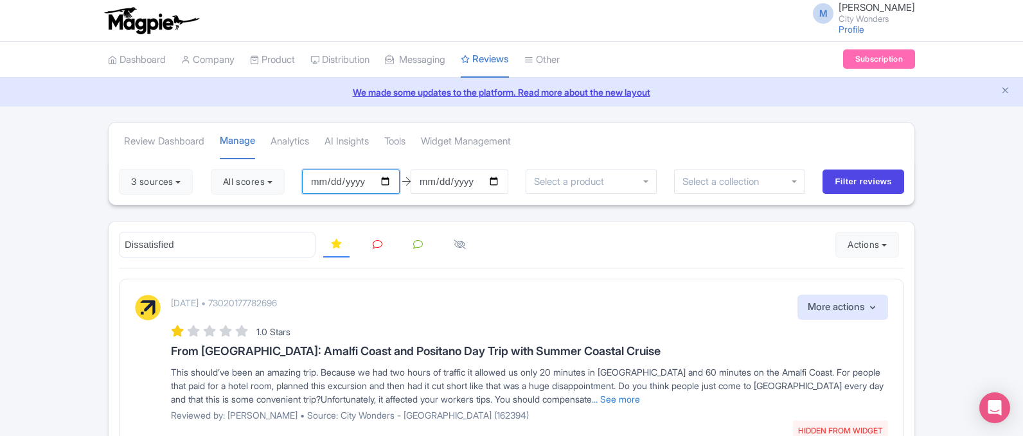
click at [350, 184] on input "[DATE]" at bounding box center [351, 182] width 98 height 24
click at [158, 181] on button "3 sources" at bounding box center [156, 182] width 74 height 26
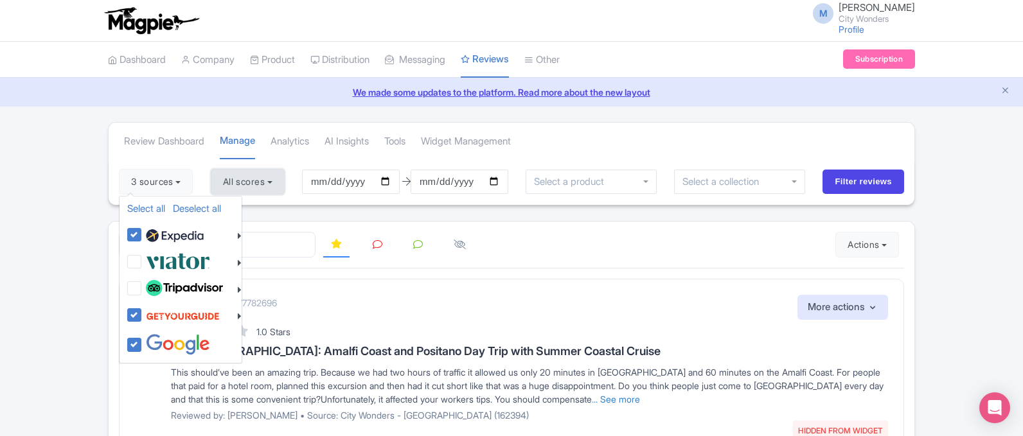
click at [234, 179] on button "All scores" at bounding box center [248, 182] width 74 height 26
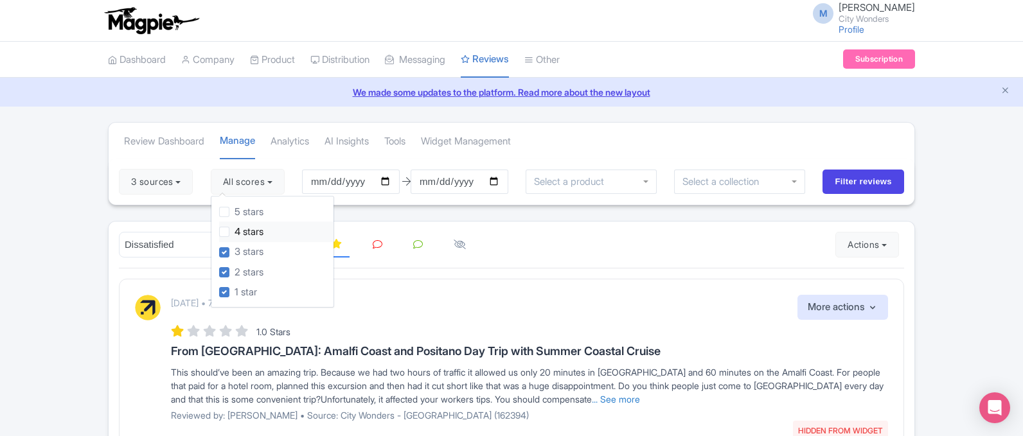
click at [249, 232] on label "4 stars" at bounding box center [249, 232] width 29 height 15
click at [243, 232] on input "4 stars" at bounding box center [239, 228] width 8 height 8
checkbox input "true"
click at [849, 173] on input "Filter reviews" at bounding box center [864, 182] width 82 height 24
click at [130, 179] on button "3 sources" at bounding box center [156, 182] width 74 height 26
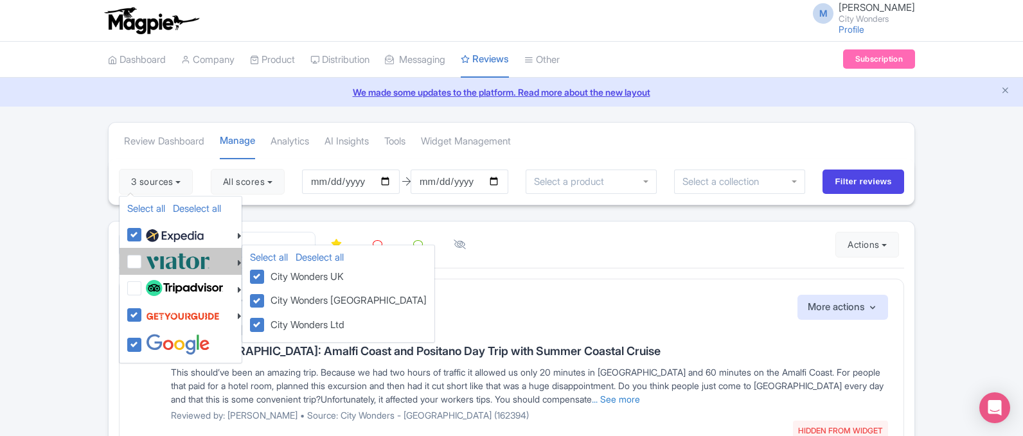
click at [192, 267] on img at bounding box center [178, 261] width 64 height 21
click at [151, 259] on input "checkbox" at bounding box center [147, 255] width 8 height 8
checkbox input "true"
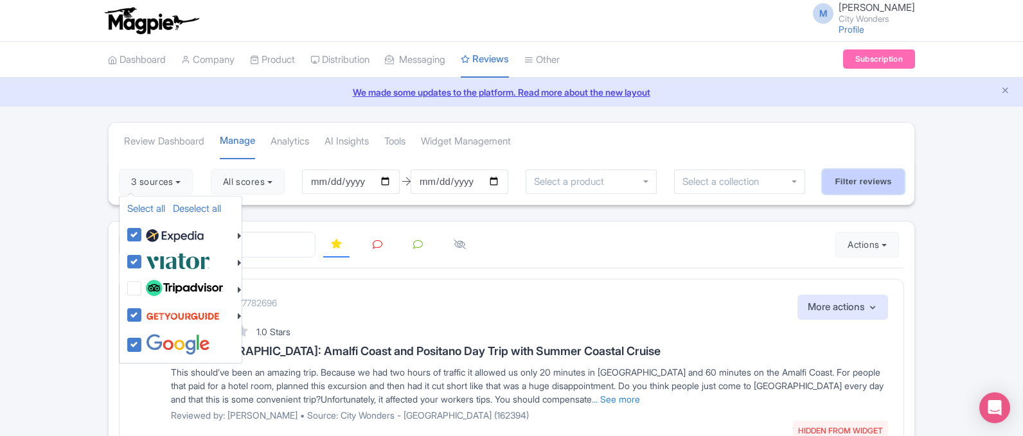
click at [860, 179] on input "Filter reviews" at bounding box center [864, 182] width 82 height 24
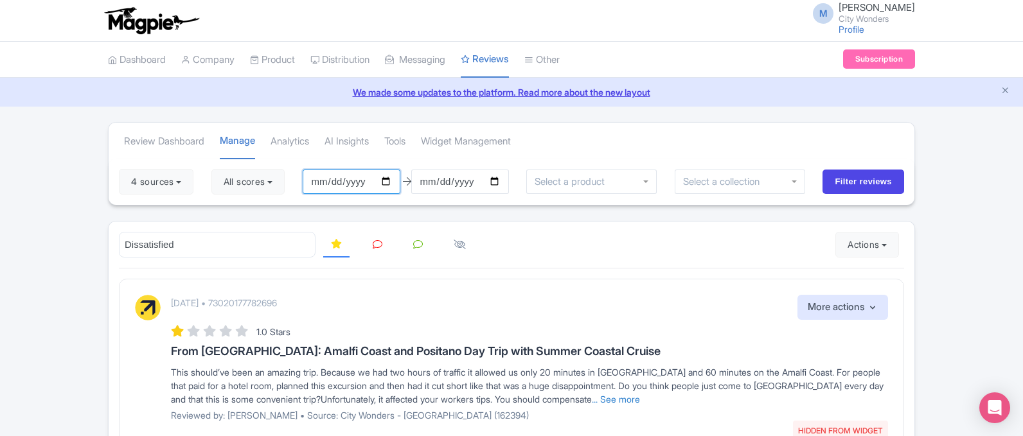
click at [387, 176] on input "2025-07-01" at bounding box center [352, 182] width 98 height 24
click at [388, 182] on input "2025-07-01" at bounding box center [352, 182] width 98 height 24
click at [179, 181] on button "4 sources" at bounding box center [156, 182] width 75 height 26
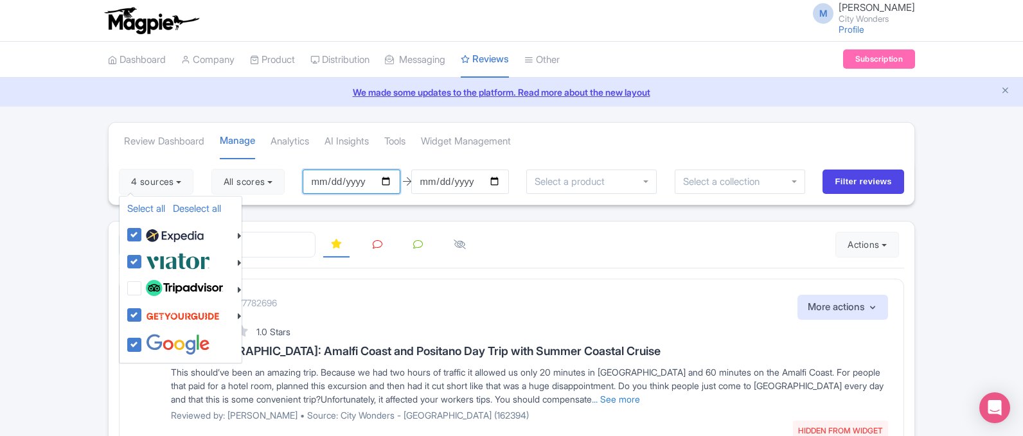
click at [336, 184] on input "2025-07-01" at bounding box center [352, 182] width 98 height 24
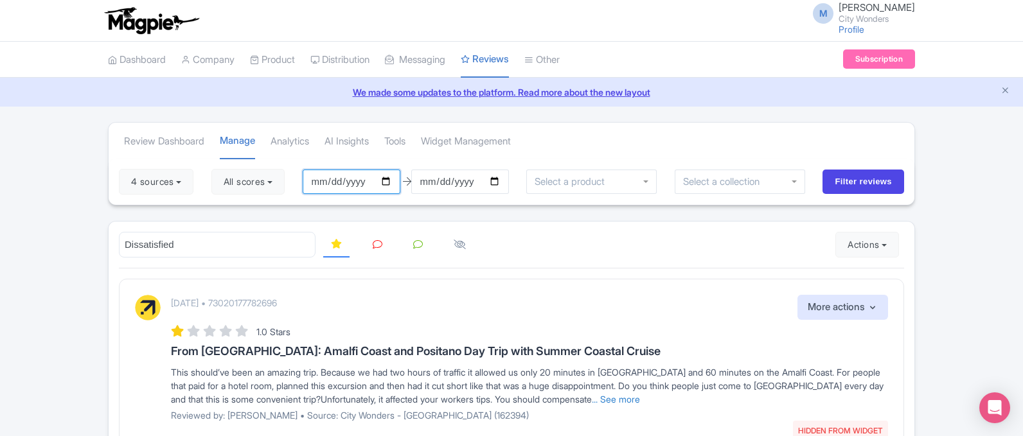
click at [391, 179] on input "[DATE]" at bounding box center [352, 182] width 98 height 24
click at [879, 184] on input "Filter reviews" at bounding box center [864, 182] width 82 height 24
click at [380, 247] on icon at bounding box center [378, 245] width 10 height 10
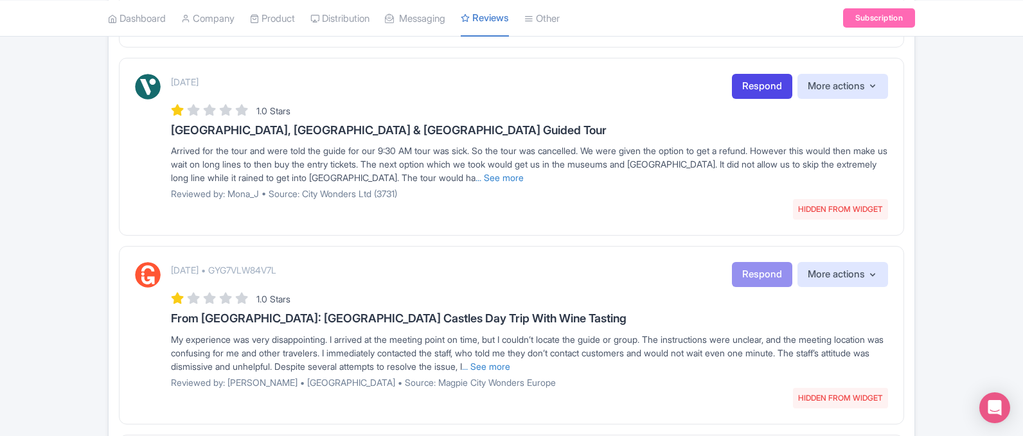
scroll to position [1226, 0]
